Goal: Information Seeking & Learning: Learn about a topic

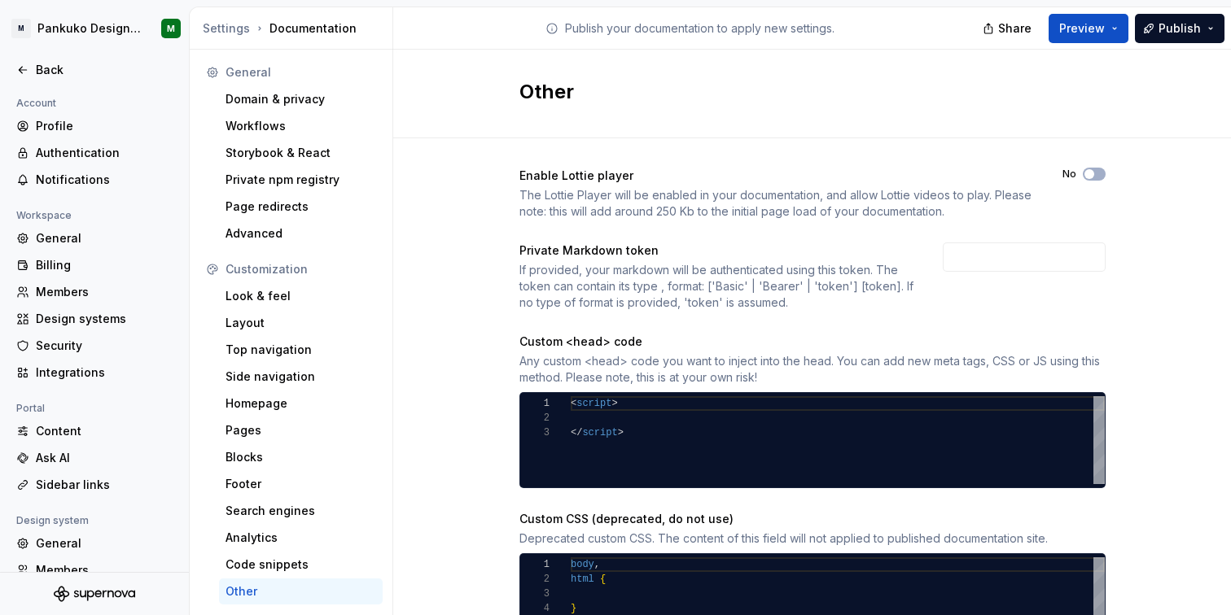
scroll to position [89, 0]
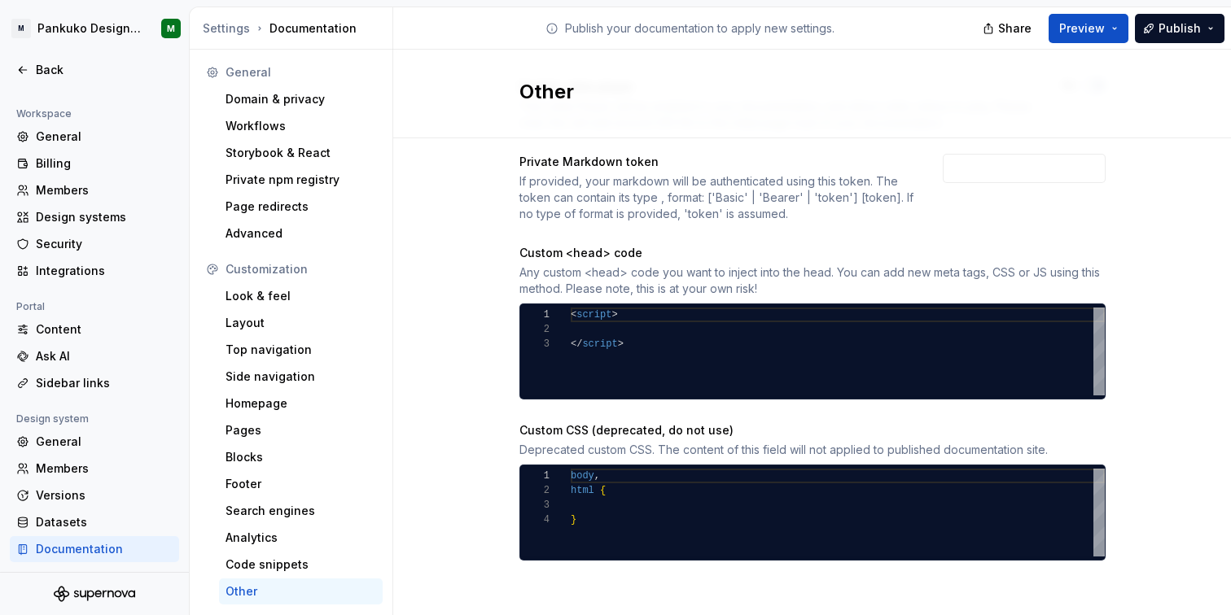
click at [459, 185] on div "Enable Lottie player The Lottie Player will be enabled in your documentation, a…" at bounding box center [812, 336] width 838 height 573
click at [62, 133] on div "General" at bounding box center [104, 137] width 137 height 16
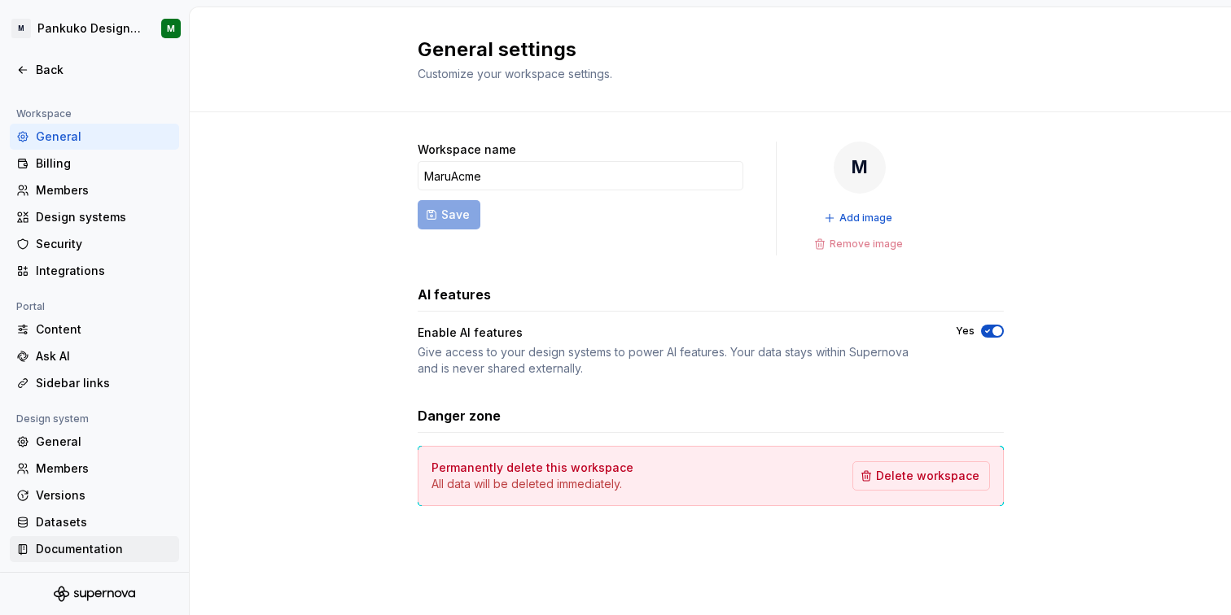
click at [80, 553] on div "Documentation" at bounding box center [104, 549] width 137 height 16
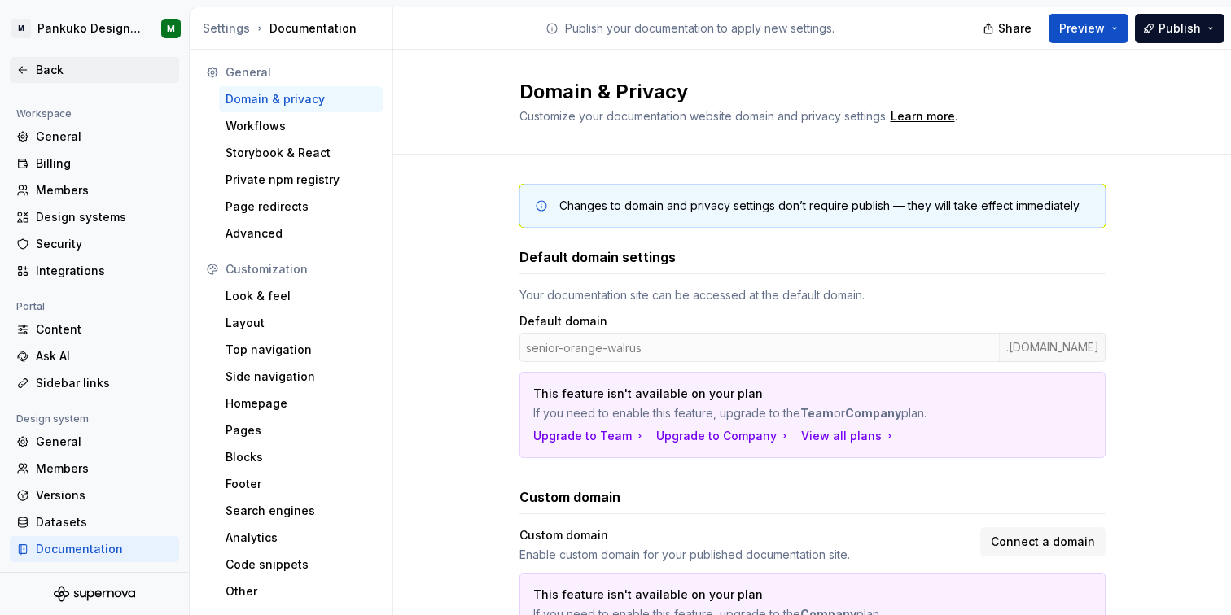
click at [20, 69] on icon at bounding box center [22, 70] width 7 height 7
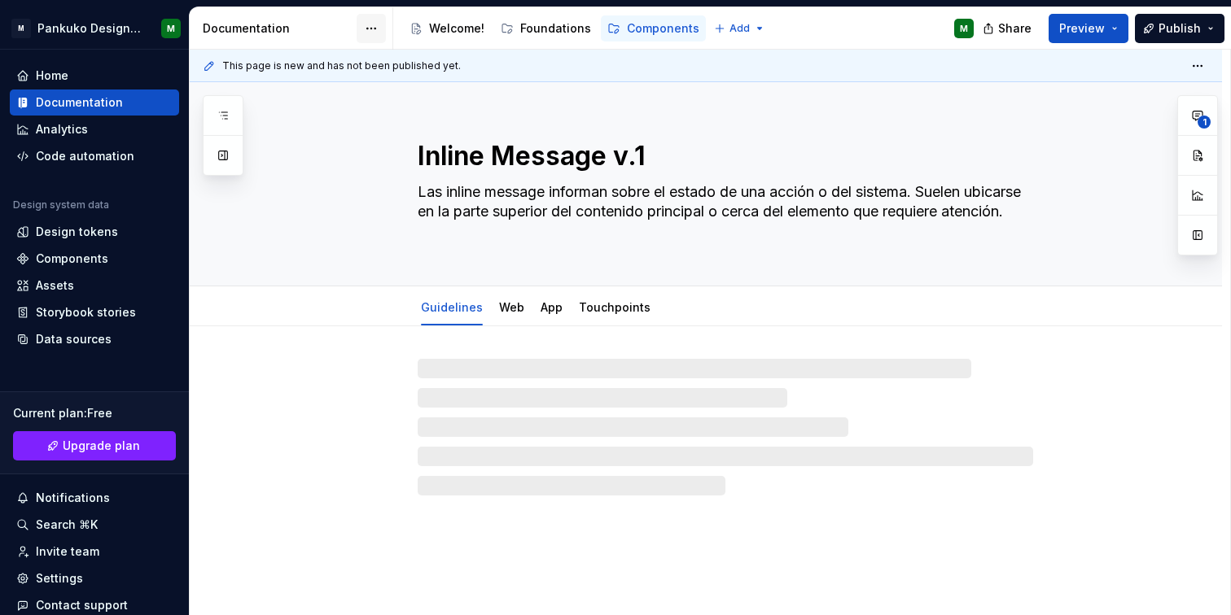
click at [374, 25] on html "M Pankuko Design System M Home Documentation Analytics Code automation Design s…" at bounding box center [615, 307] width 1231 height 615
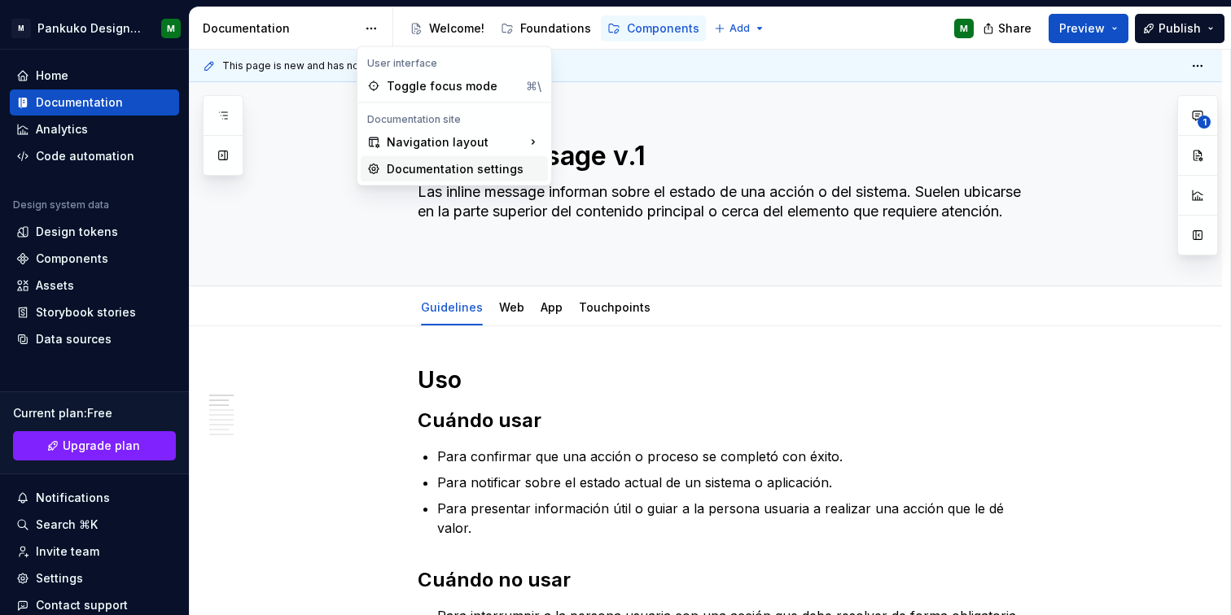
click at [401, 173] on div "Documentation settings" at bounding box center [464, 169] width 155 height 16
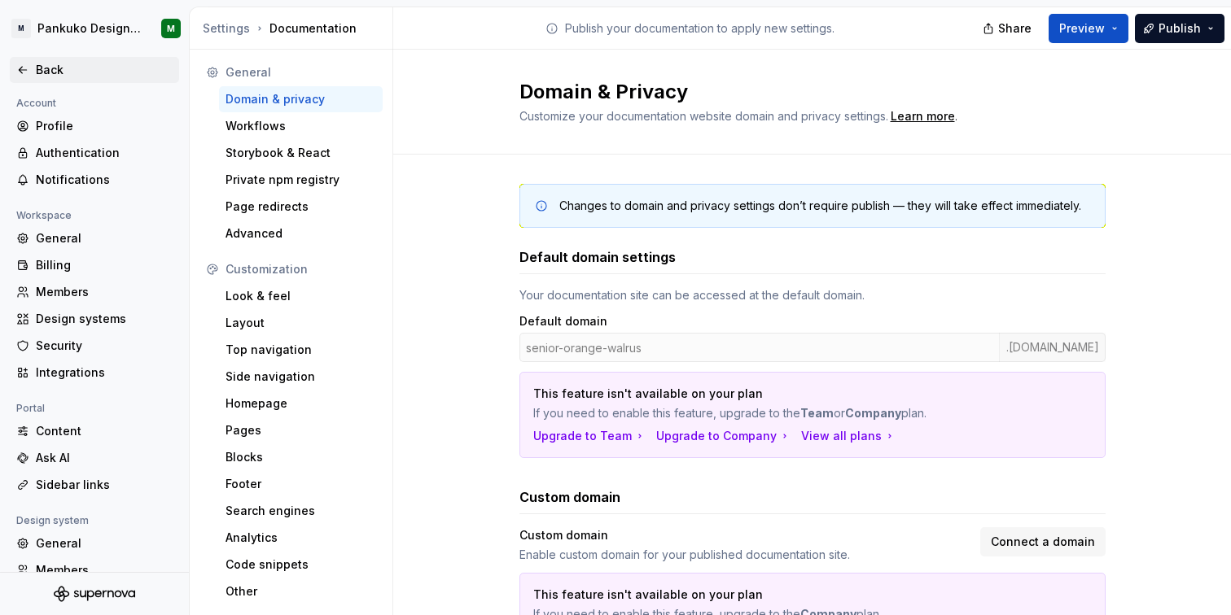
click at [22, 66] on icon at bounding box center [22, 69] width 13 height 13
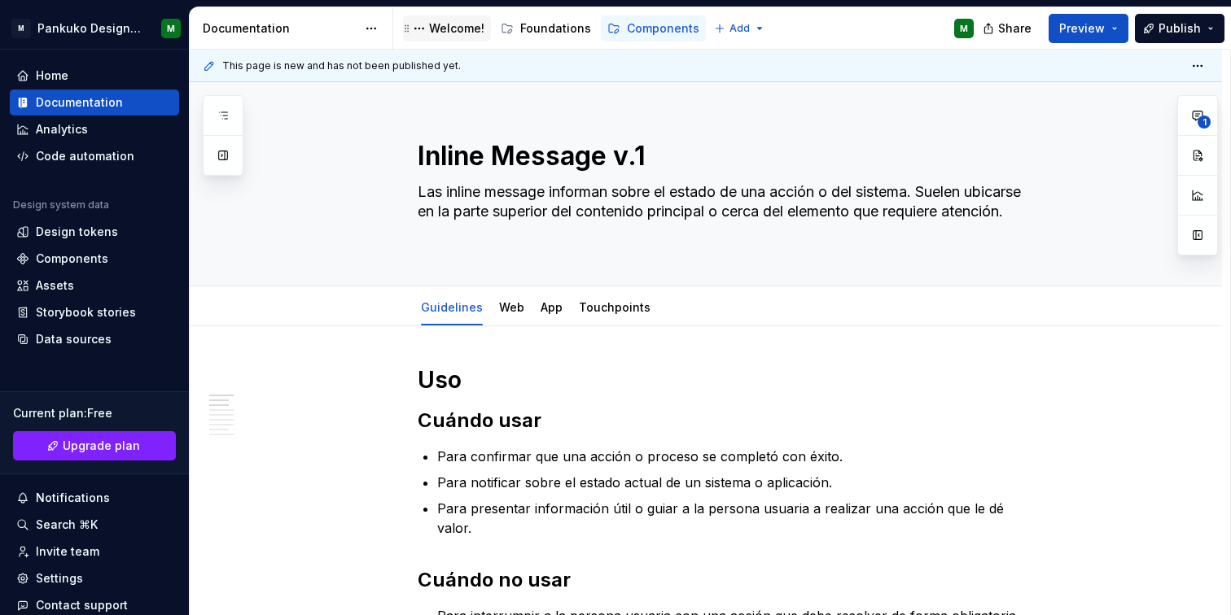
click at [462, 35] on div "Welcome!" at bounding box center [456, 28] width 55 height 16
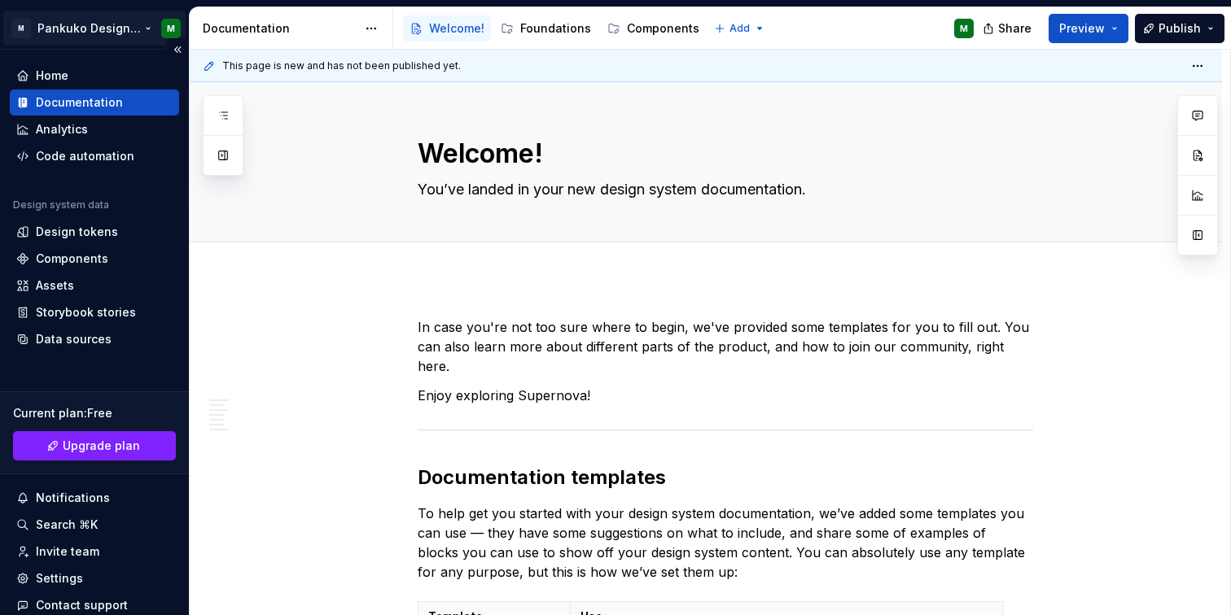
click at [147, 29] on html "M Pankuko Design System M Home Documentation Analytics Code automation Design s…" at bounding box center [615, 307] width 1231 height 615
click at [595, 358] on html "M Pankuko Design System M Home Documentation Analytics Code automation Design s…" at bounding box center [615, 307] width 1231 height 615
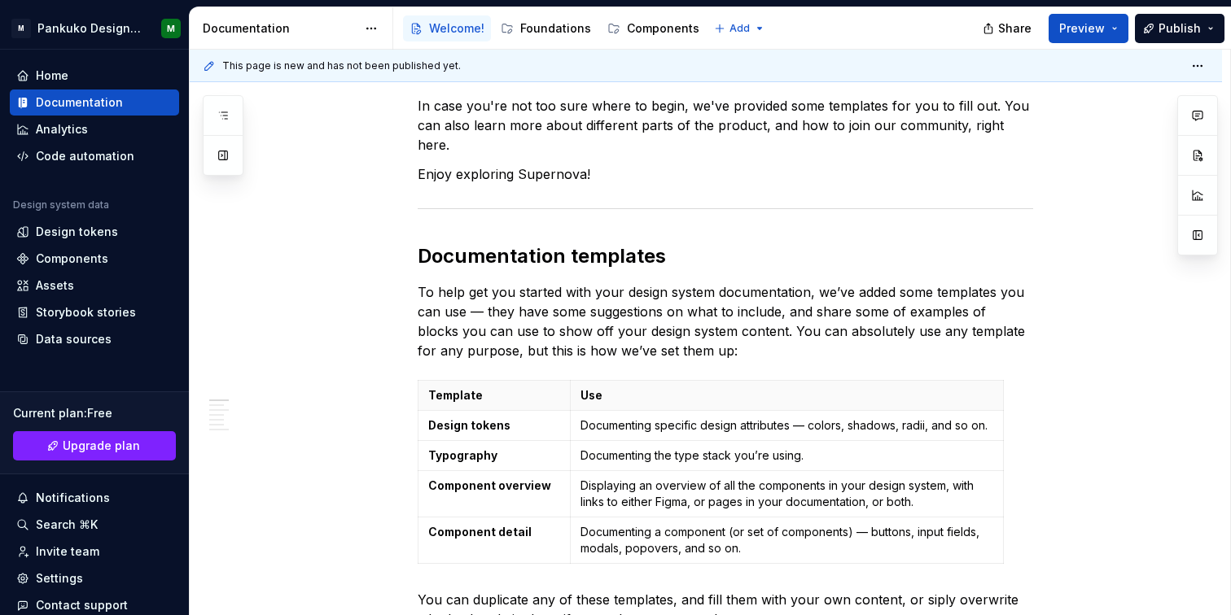
type textarea "*"
